Goal: Task Accomplishment & Management: Manage account settings

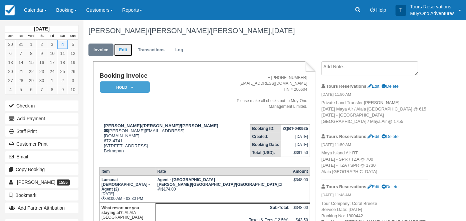
click at [122, 51] on link "Edit" at bounding box center [123, 49] width 18 height 13
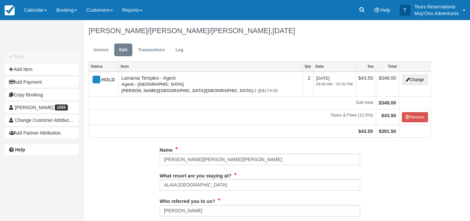
type input "672-4741"
click at [47, 70] on button "Add Item" at bounding box center [42, 69] width 74 height 11
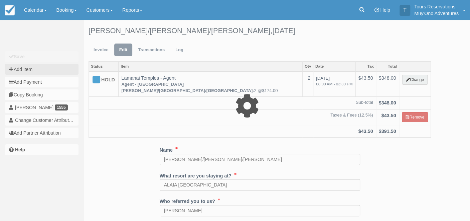
type input "0.00"
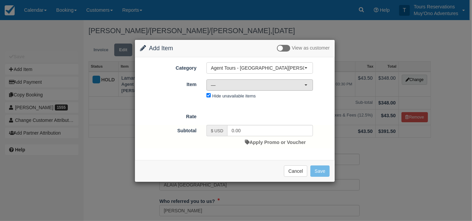
click at [259, 83] on span "—" at bounding box center [258, 85] width 94 height 7
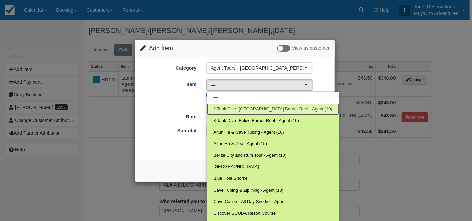
click at [253, 106] on span "2 Tank Dive: [GEOGRAPHIC_DATA] Barrier Reef - Agent (10)" at bounding box center [272, 109] width 119 height 6
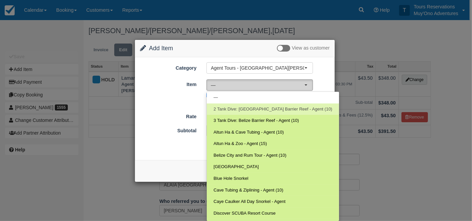
select select "274"
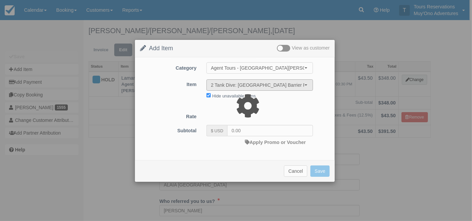
type input "102.49"
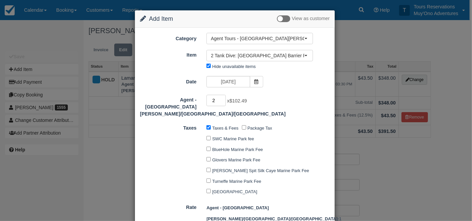
type input "2"
click at [222, 98] on input "2" at bounding box center [215, 100] width 19 height 11
type input "204.98"
click at [257, 80] on icon at bounding box center [256, 81] width 5 height 5
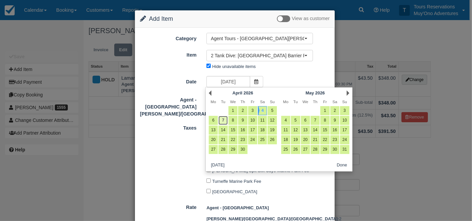
click at [225, 120] on link "7" at bounding box center [222, 120] width 9 height 9
type input "[DATE]"
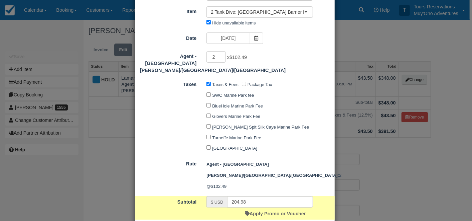
scroll to position [64, 0]
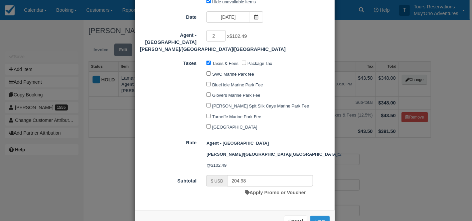
click at [320, 215] on button "Save" at bounding box center [319, 220] width 19 height 11
checkbox input "false"
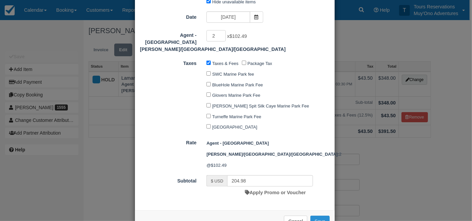
checkbox input "false"
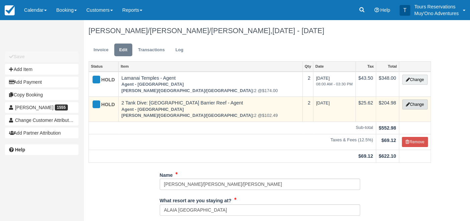
click at [415, 101] on button "Change" at bounding box center [414, 104] width 25 height 10
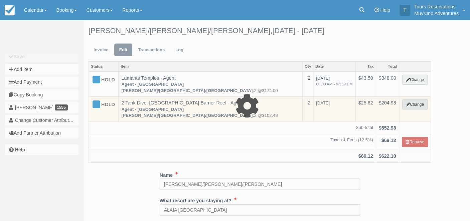
type input "204.98"
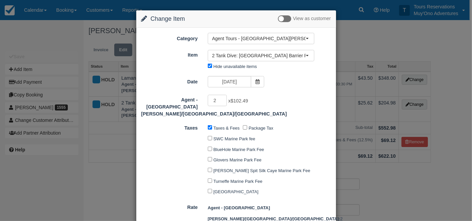
click at [375, 172] on div "Change Item Add Item View as customer Category Agent Tours - San Pedro/Caye Cau…" at bounding box center [236, 110] width 472 height 221
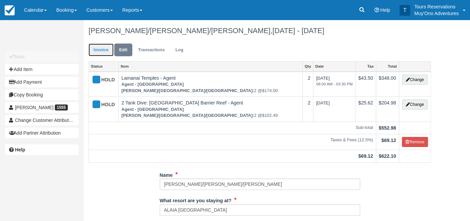
click at [101, 46] on link "Invoice" at bounding box center [101, 49] width 25 height 13
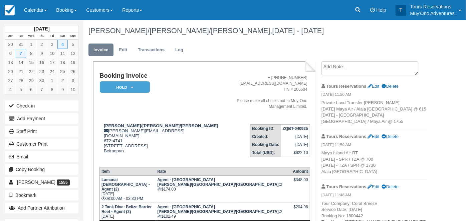
click at [345, 64] on textarea at bounding box center [370, 68] width 97 height 14
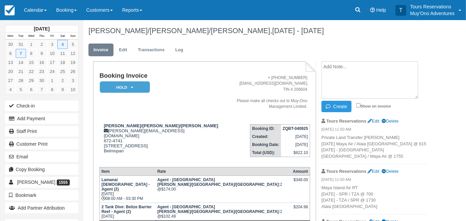
paste textarea "Tour Company: Ambergirs Divers Service Date: 7-Apr-26 Booking No: 1800442 Tour …"
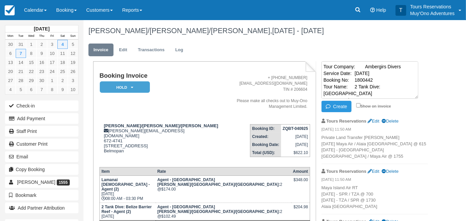
scroll to position [38, 0]
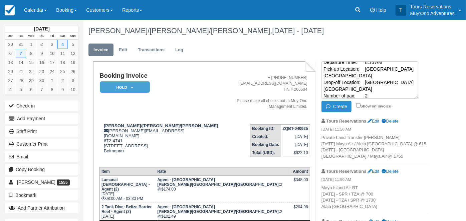
type textarea "Tour Company: Ambergirs Divers Service Date: 7-Apr-26 Booking No: 1800442 Tour …"
click at [339, 108] on button "Create" at bounding box center [337, 106] width 30 height 11
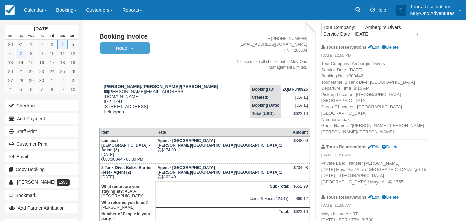
scroll to position [37, 0]
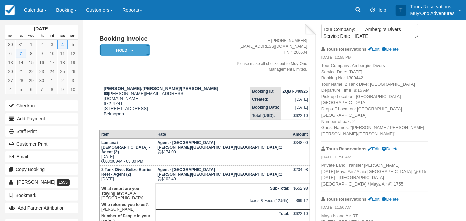
click at [125, 48] on em "HOLD" at bounding box center [125, 50] width 50 height 12
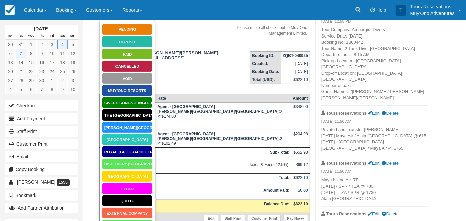
scroll to position [127, 0]
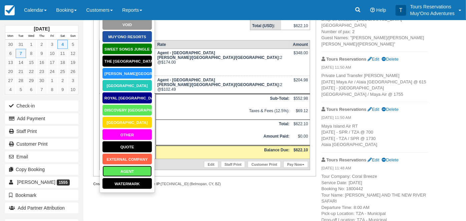
click at [121, 169] on link "AGENT" at bounding box center [127, 171] width 50 height 12
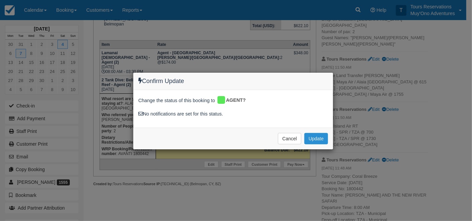
click at [314, 138] on button "Update" at bounding box center [316, 138] width 24 height 11
